Goal: Task Accomplishment & Management: Manage account settings

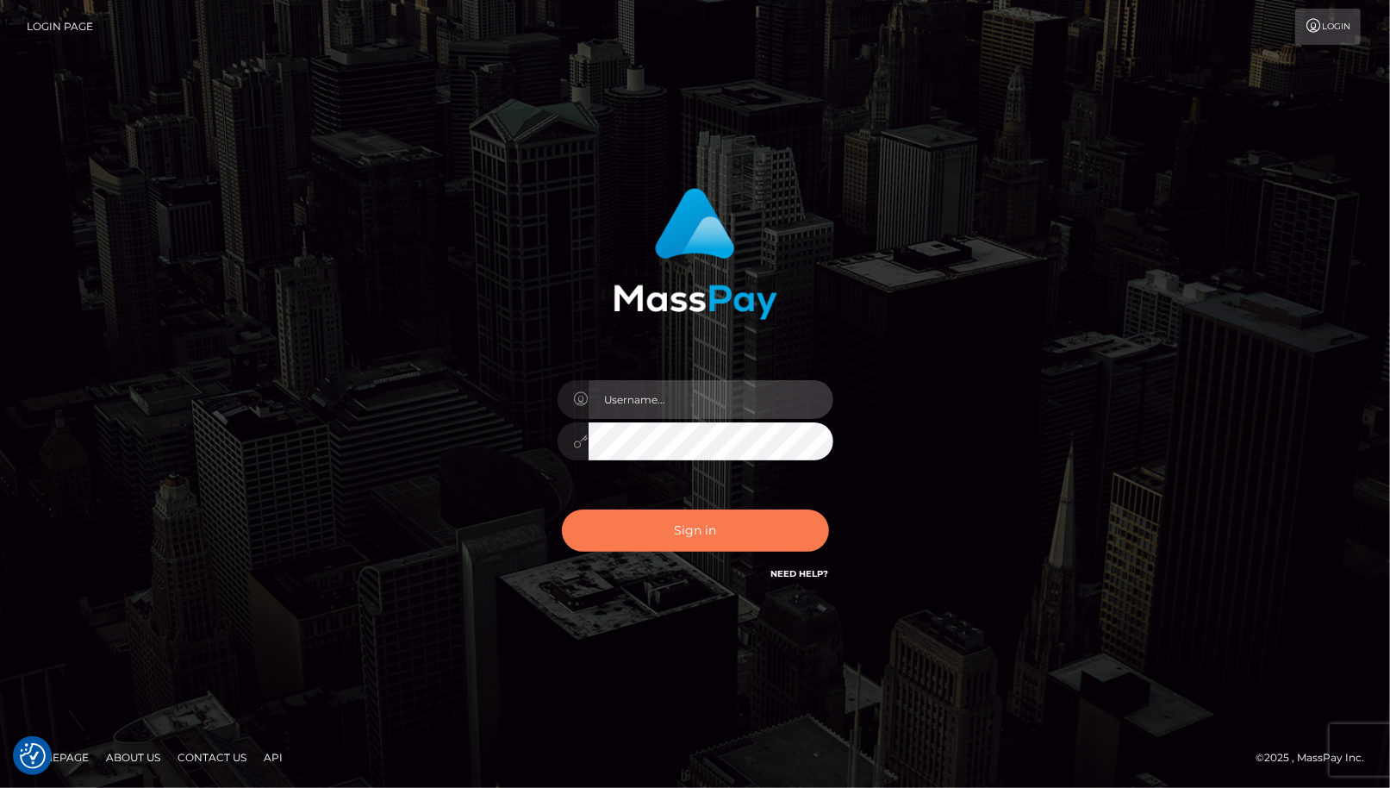
type input "cheli"
click at [679, 540] on button "Sign in" at bounding box center [695, 530] width 267 height 42
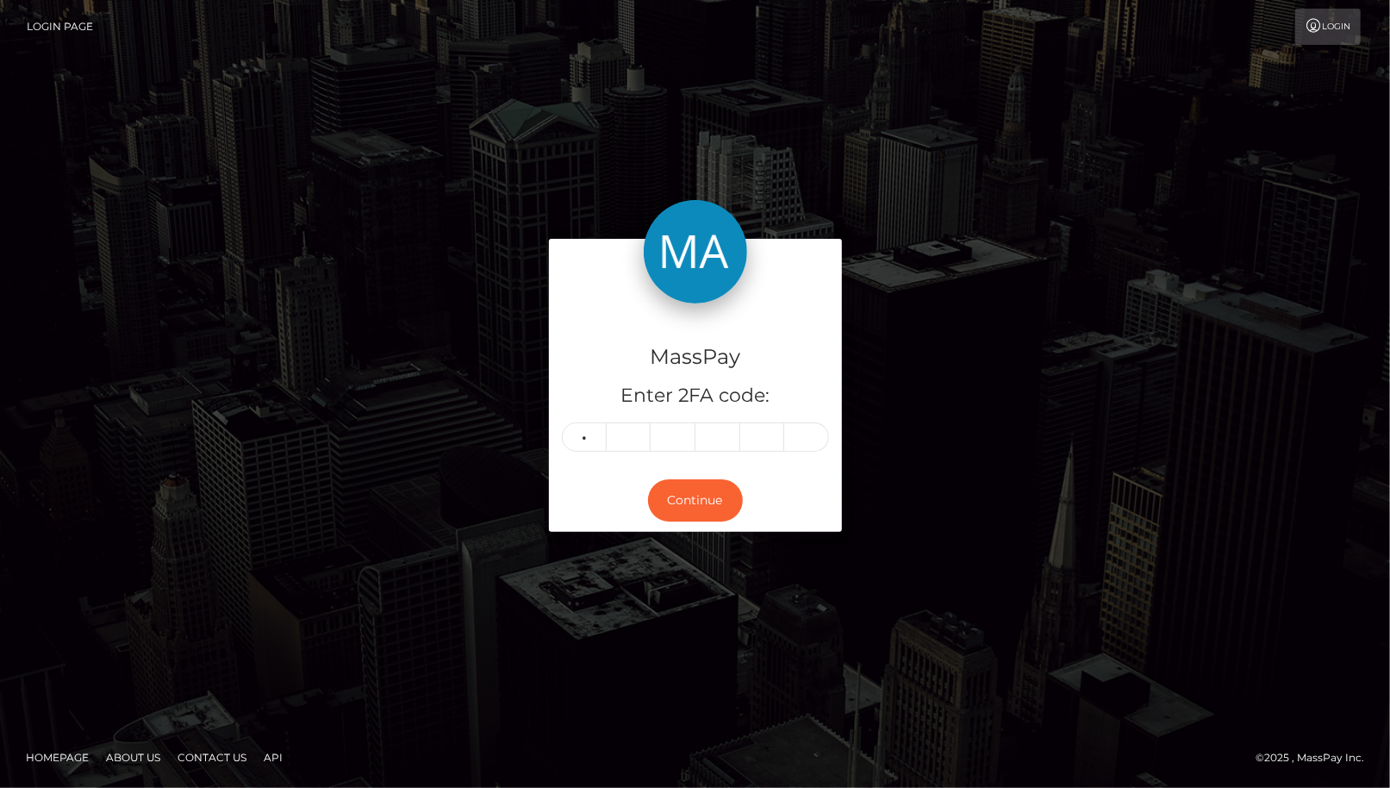
type input "3"
type input "1"
type input "4"
type input "1"
type input "2"
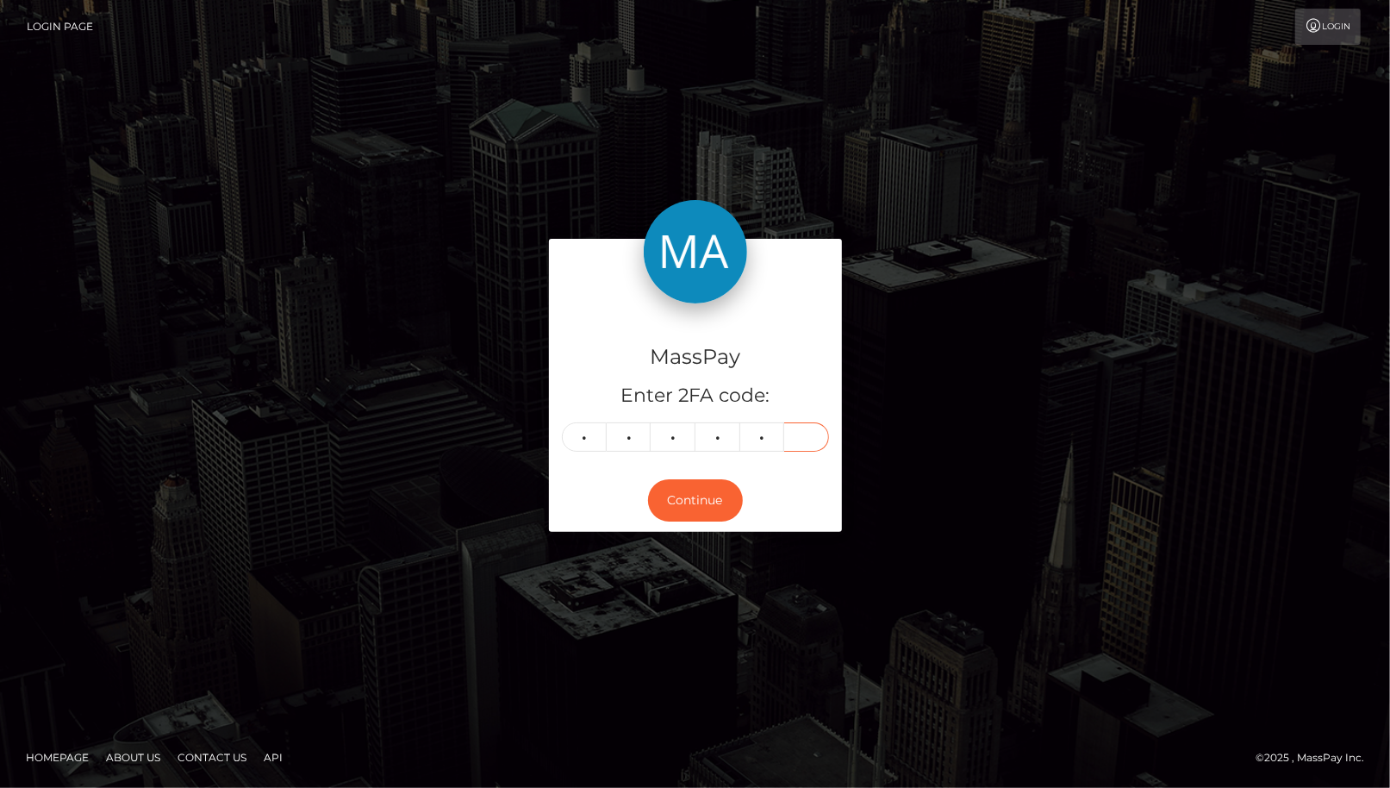
type input "1"
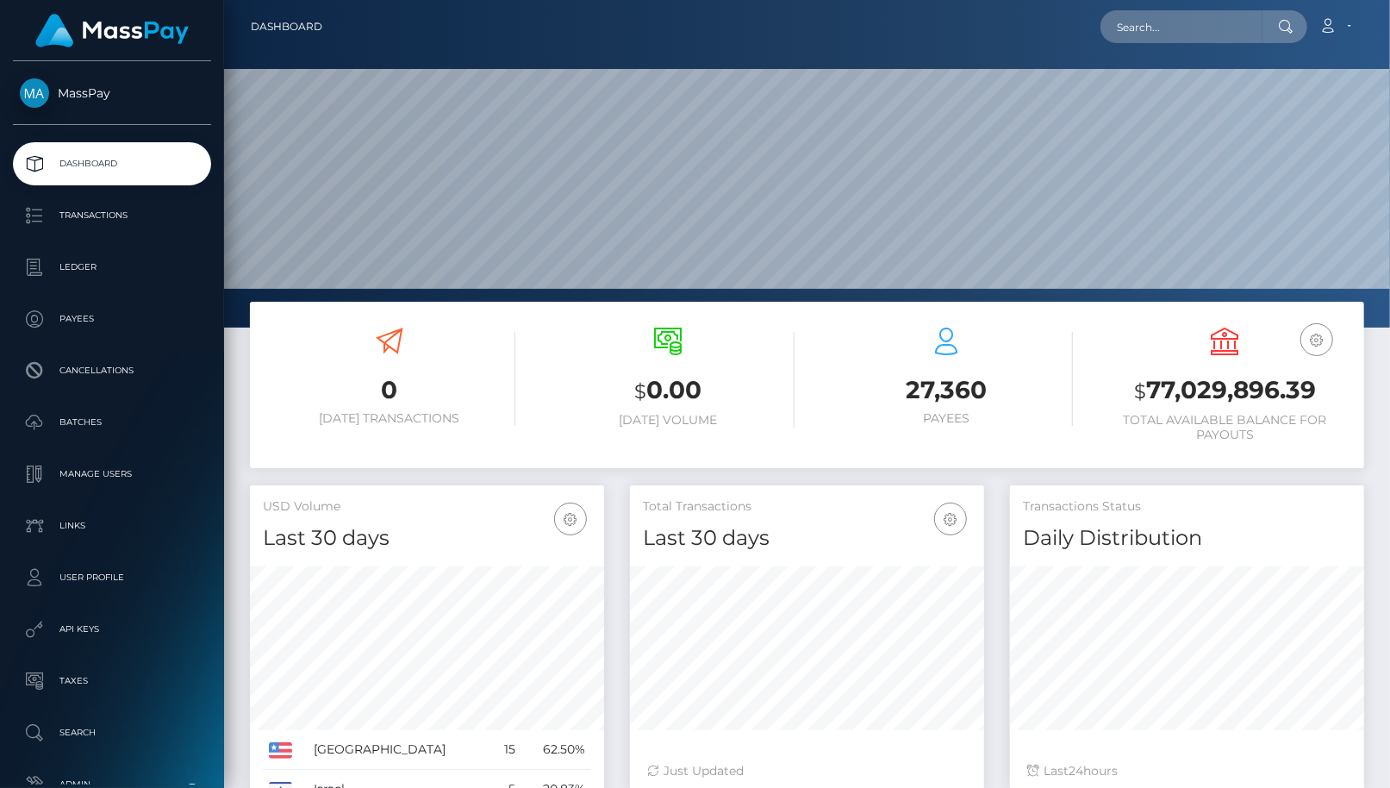
scroll to position [305, 354]
